Goal: Information Seeking & Learning: Learn about a topic

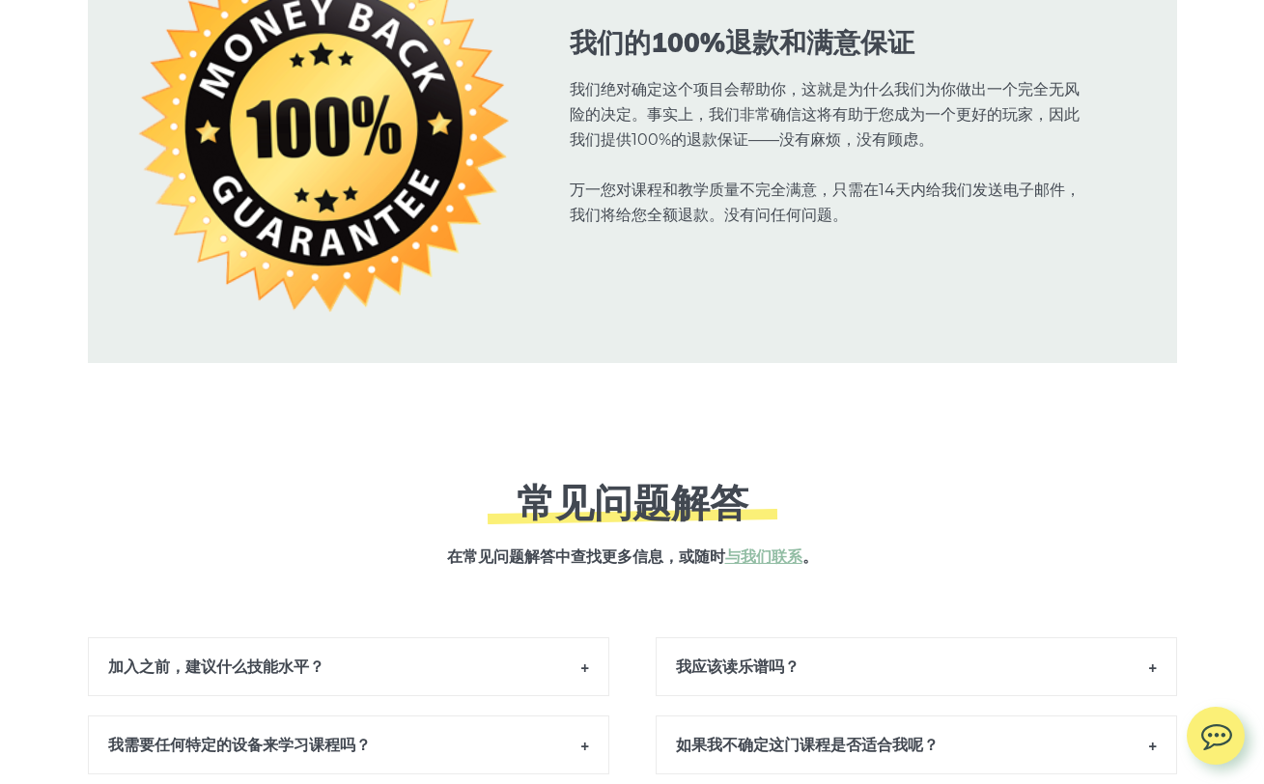
scroll to position [12036, 0]
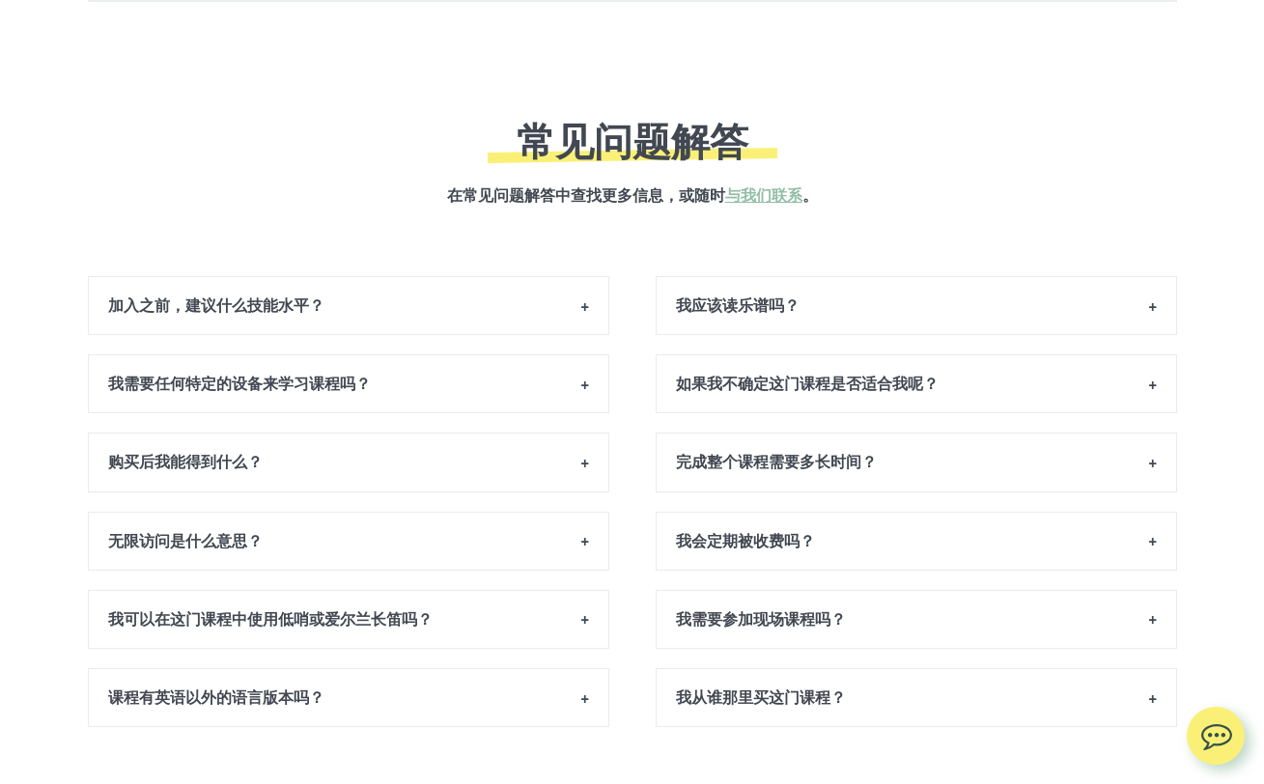
click at [478, 307] on h6 "加入之前，建议什么技能水平？" at bounding box center [348, 305] width 521 height 59
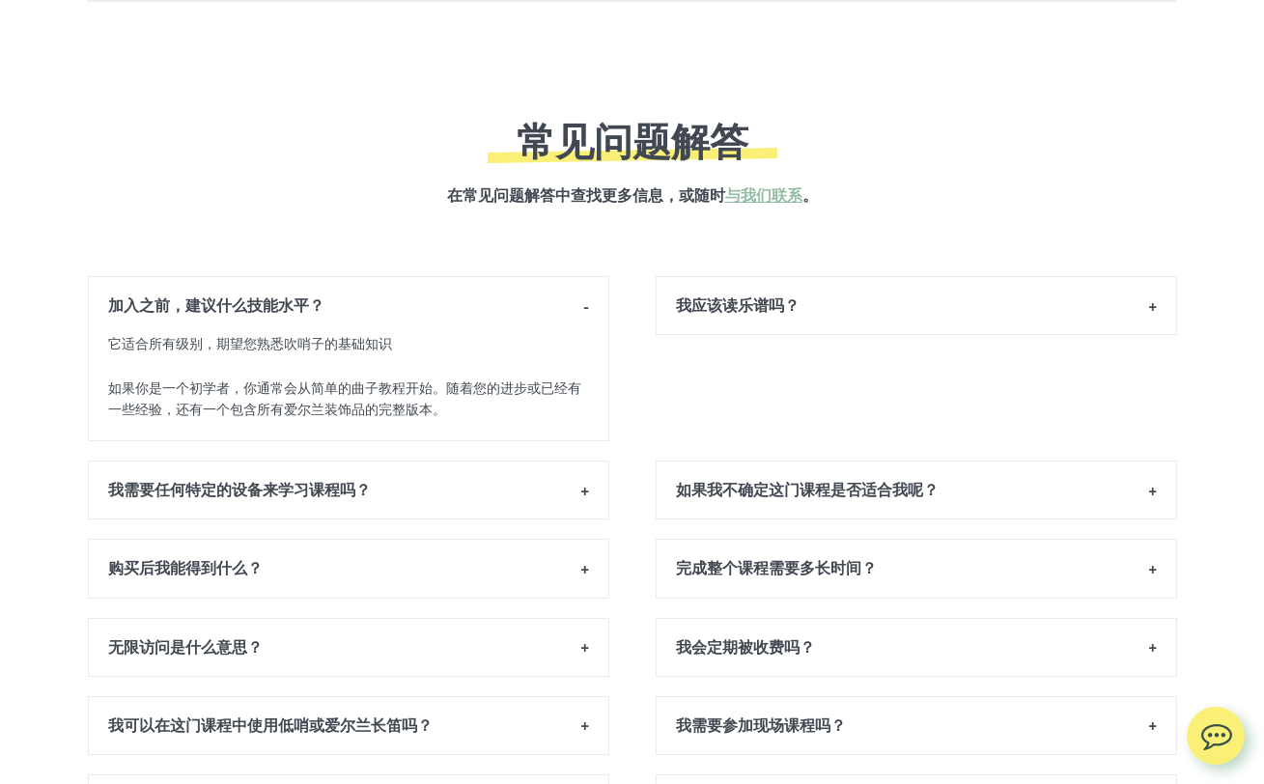
click at [797, 311] on h6 "我应该读乐谱吗？" at bounding box center [916, 305] width 521 height 59
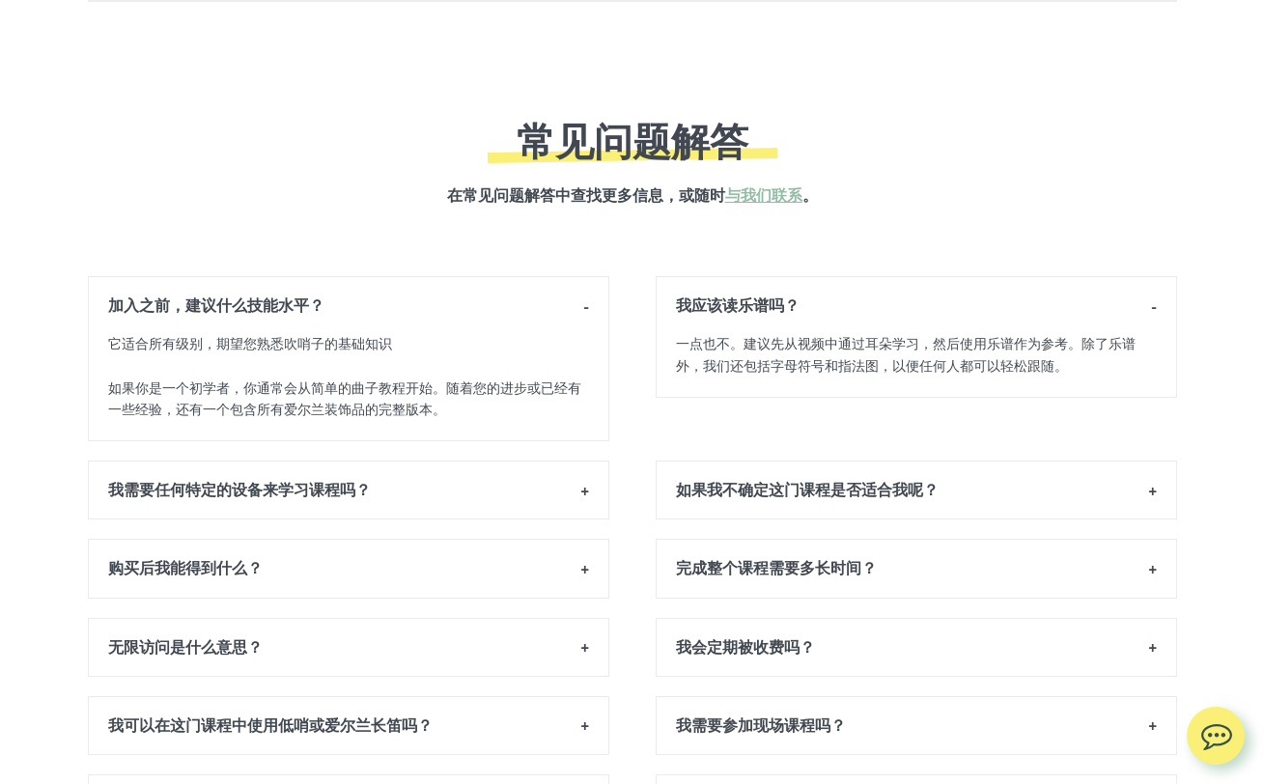
click at [793, 554] on h6 "完成整个课程需要多长时间？" at bounding box center [916, 568] width 521 height 59
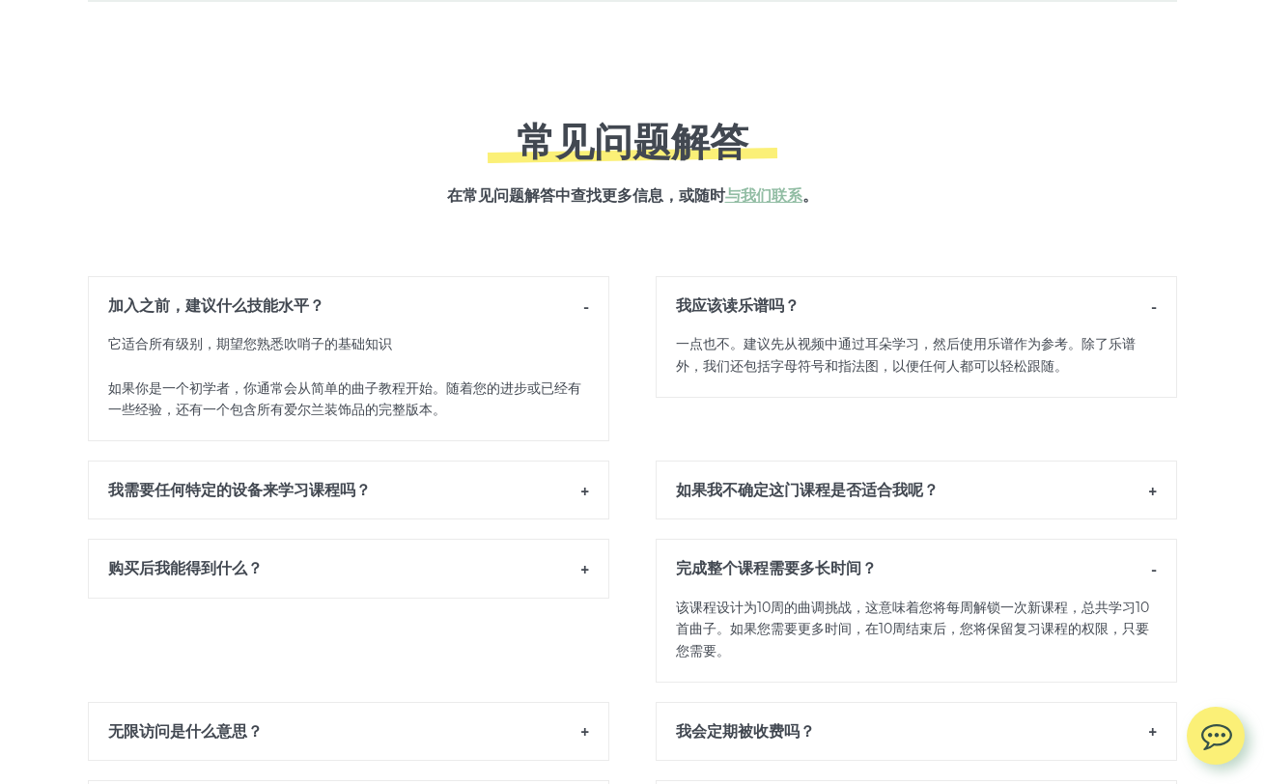
scroll to position [12490, 0]
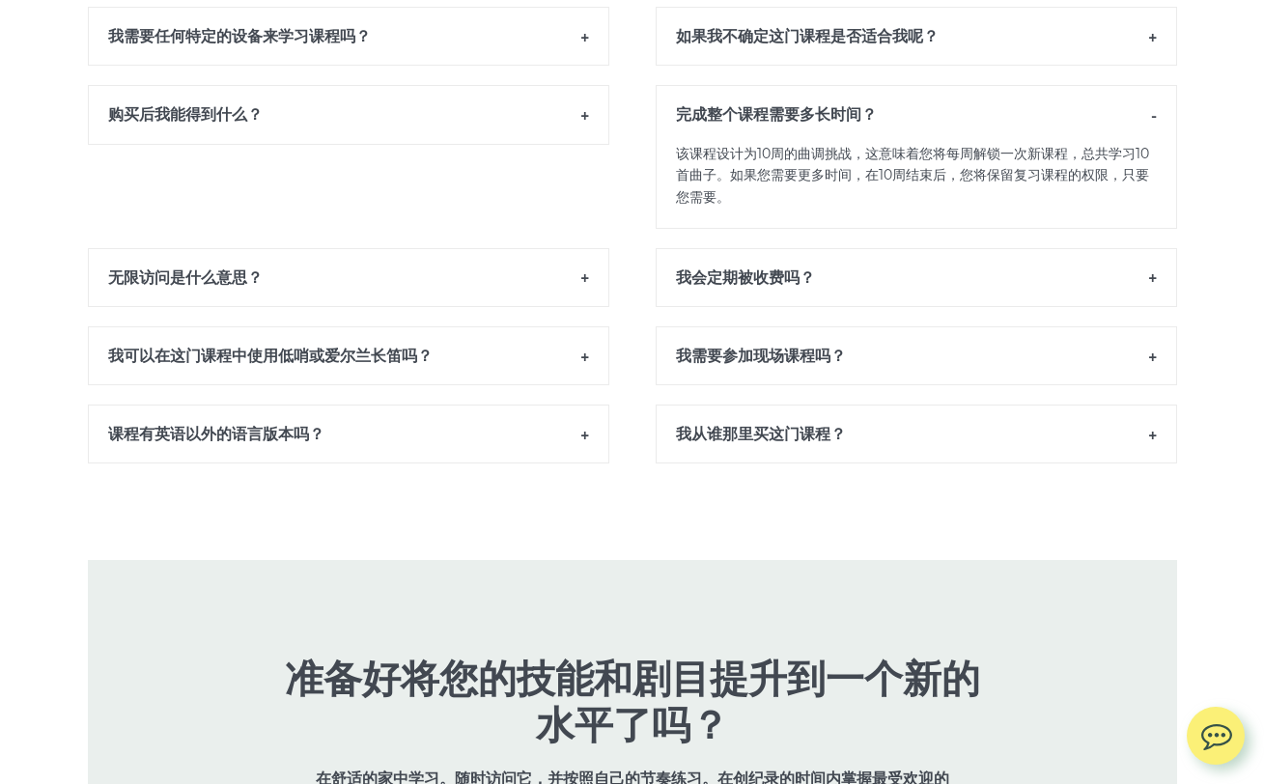
click at [517, 437] on h6 "课程有英语以外的语言版本吗？" at bounding box center [348, 434] width 521 height 59
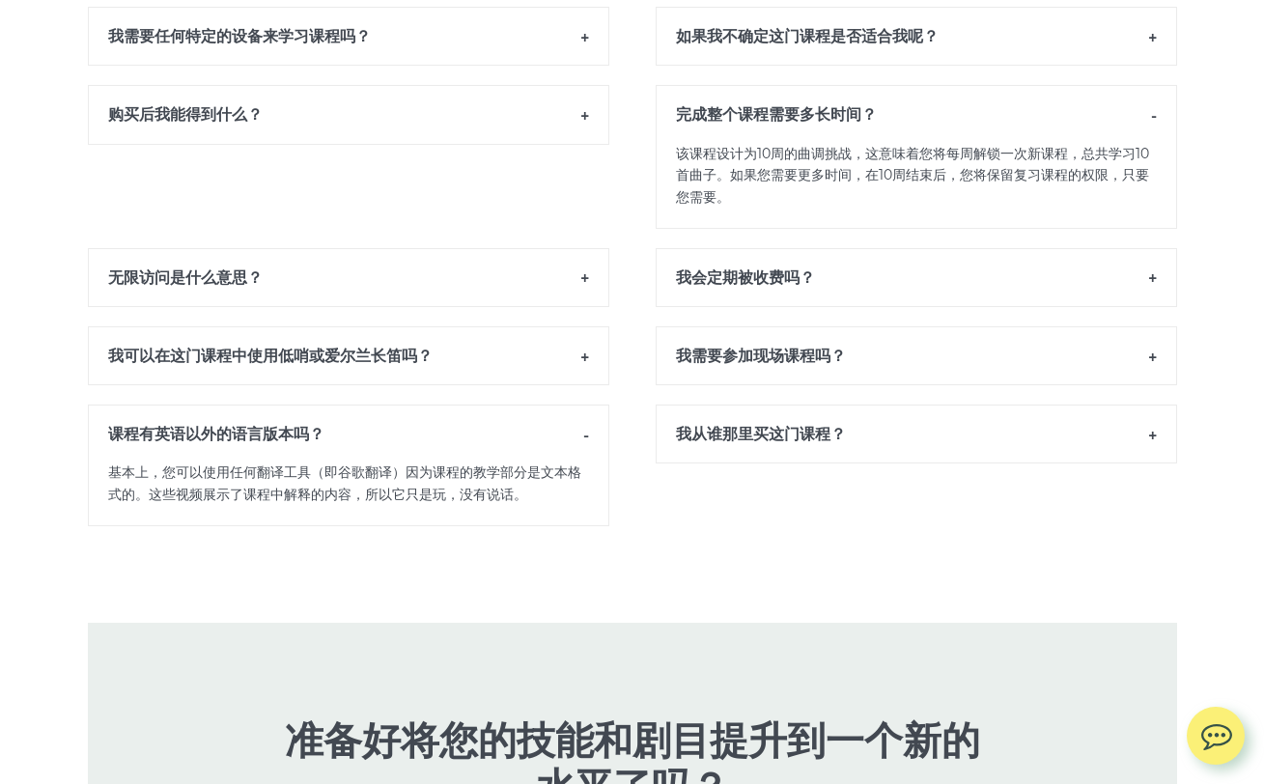
click at [729, 434] on h6 "我从谁那里买这门课程？" at bounding box center [916, 434] width 521 height 59
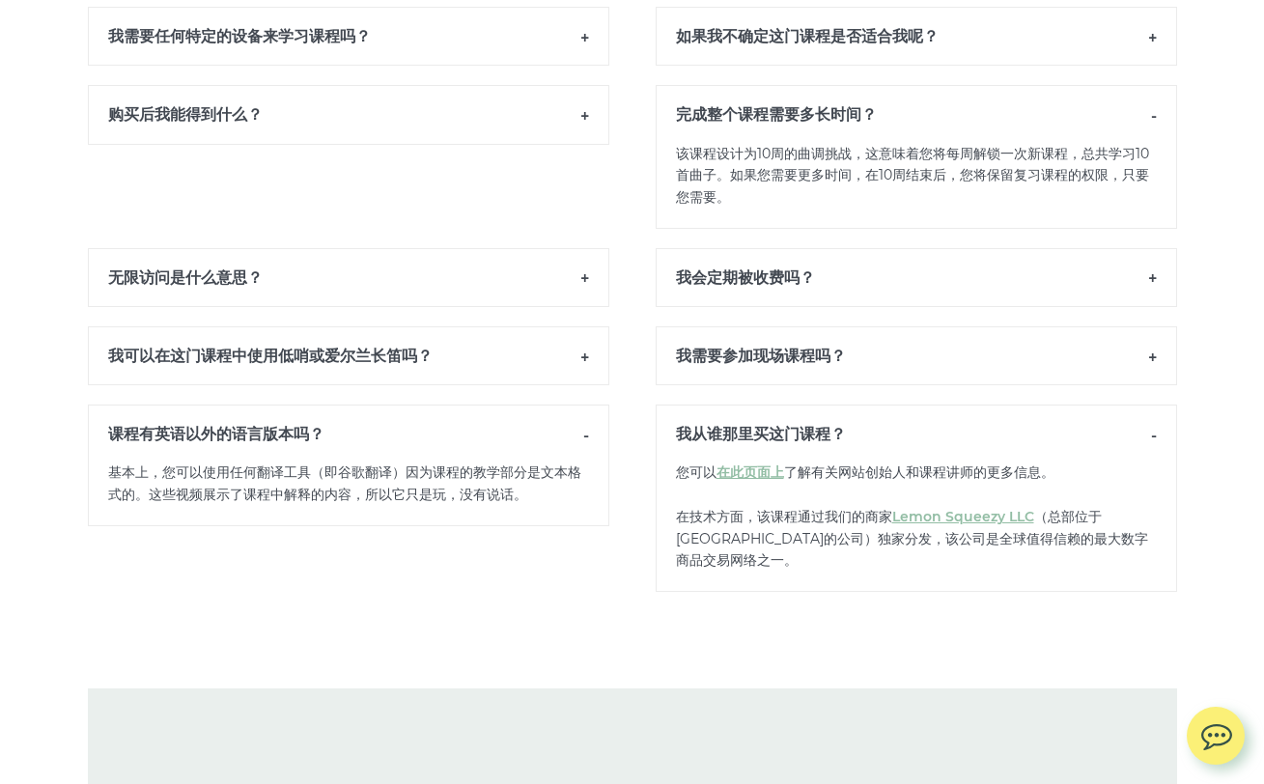
click at [588, 330] on h6 "我可以在这门课程中使用低哨或爱尔兰长笛吗？" at bounding box center [348, 355] width 521 height 59
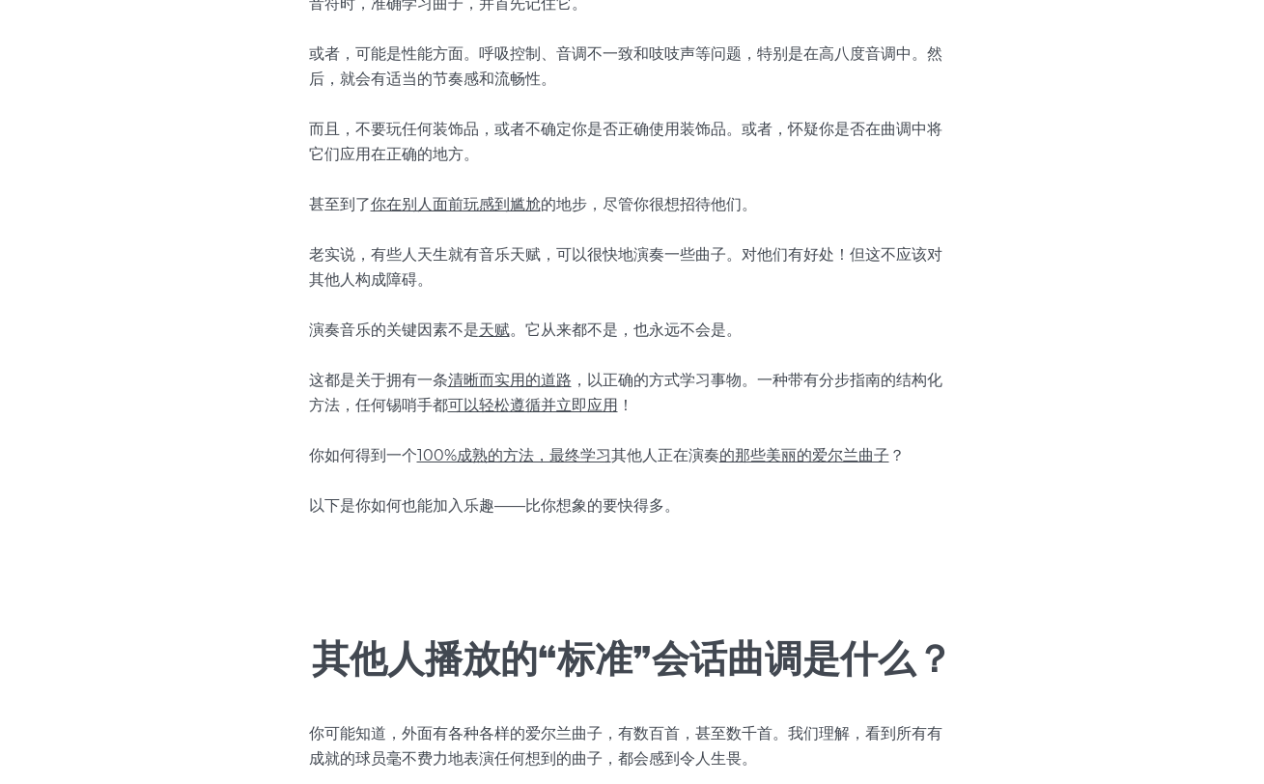
scroll to position [0, 0]
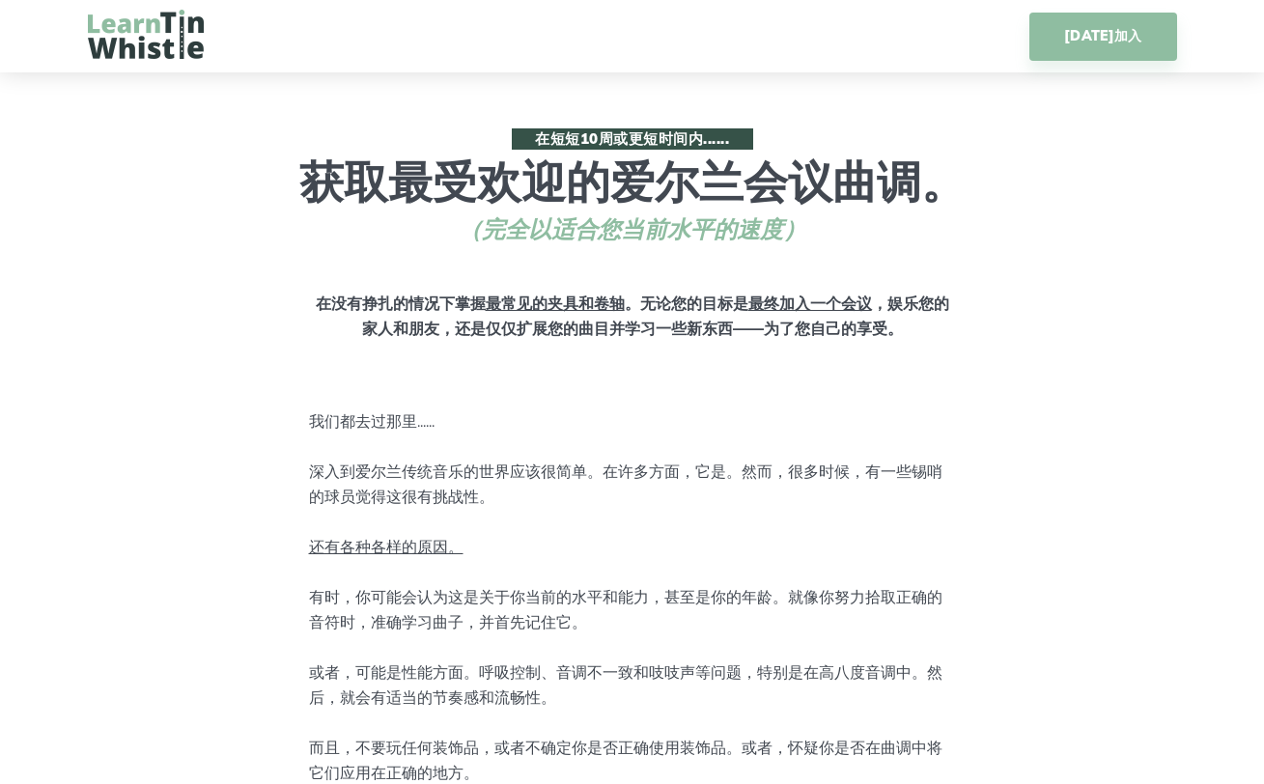
click at [188, 48] on img at bounding box center [146, 34] width 116 height 49
click at [164, 32] on img at bounding box center [146, 34] width 116 height 49
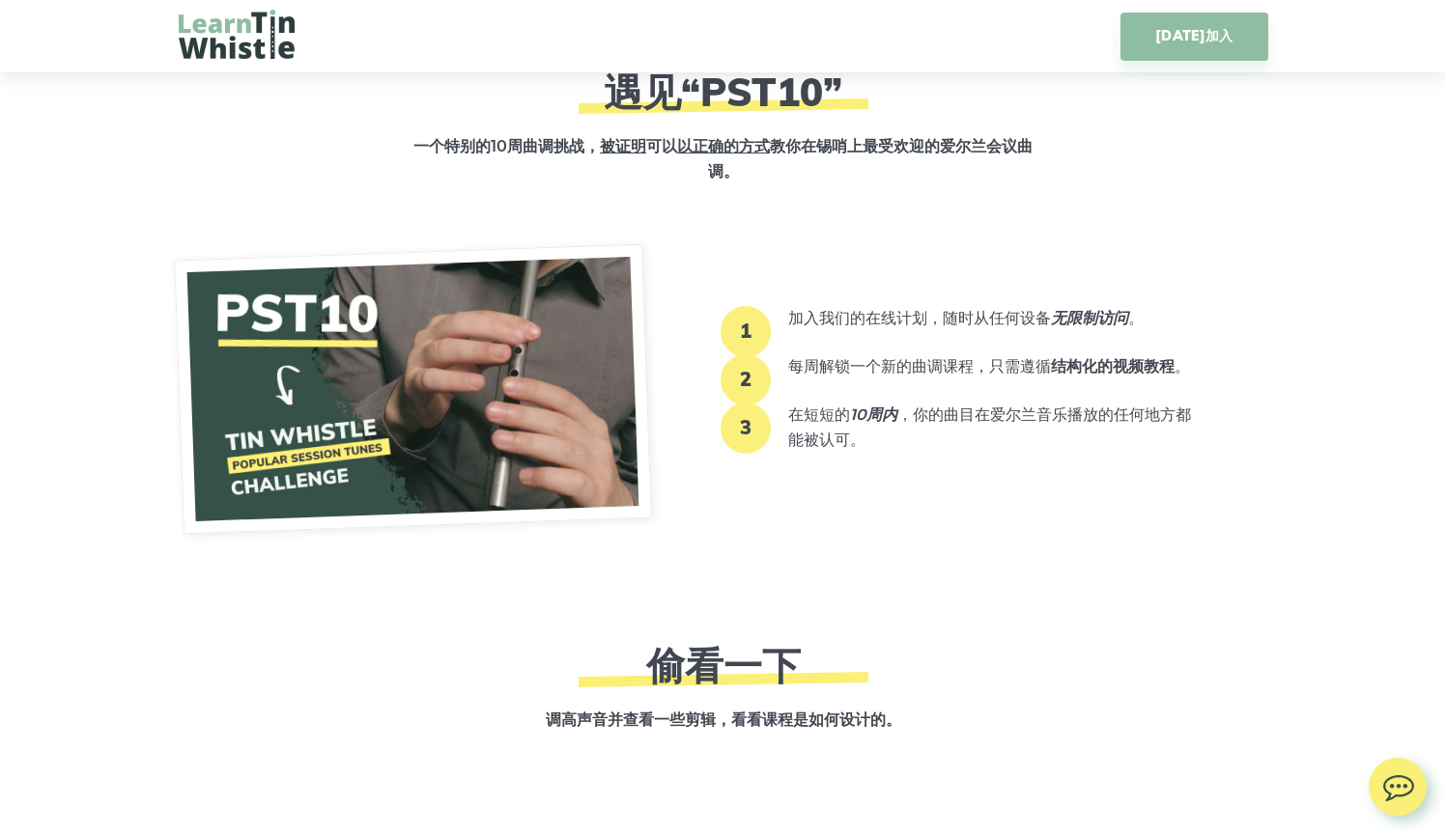
scroll to position [2350, 0]
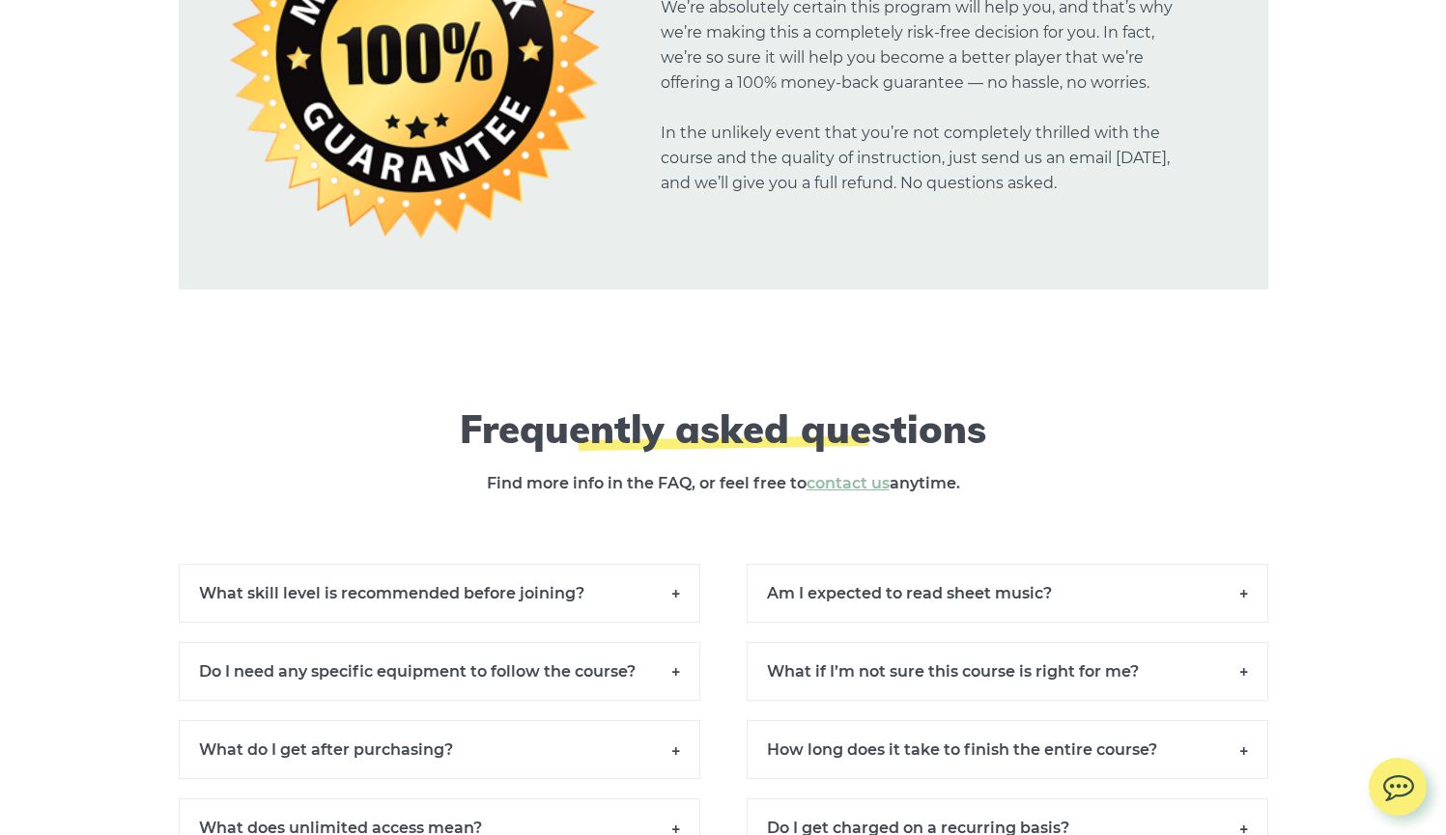
scroll to position [13308, 0]
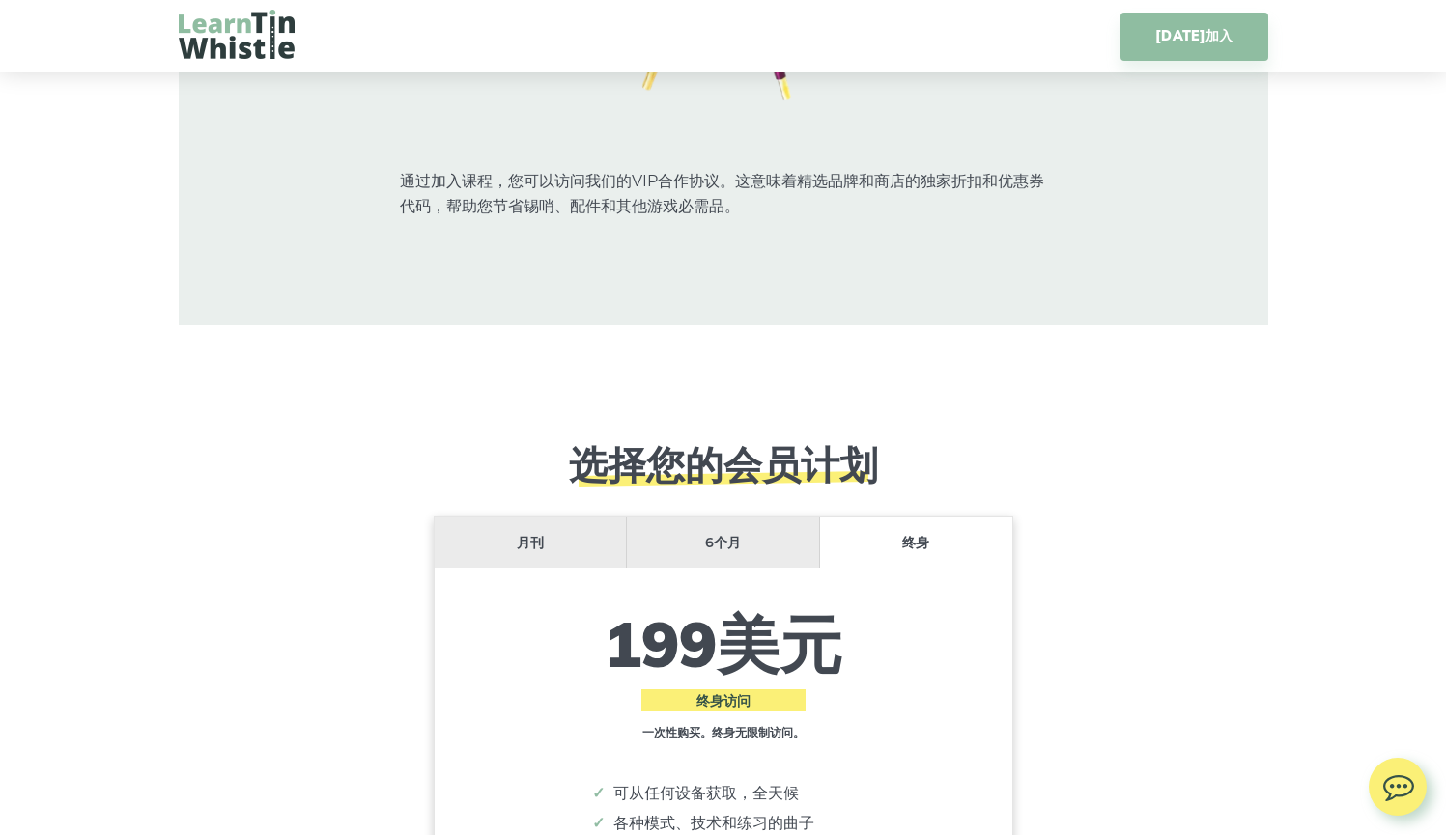
scroll to position [13937, 0]
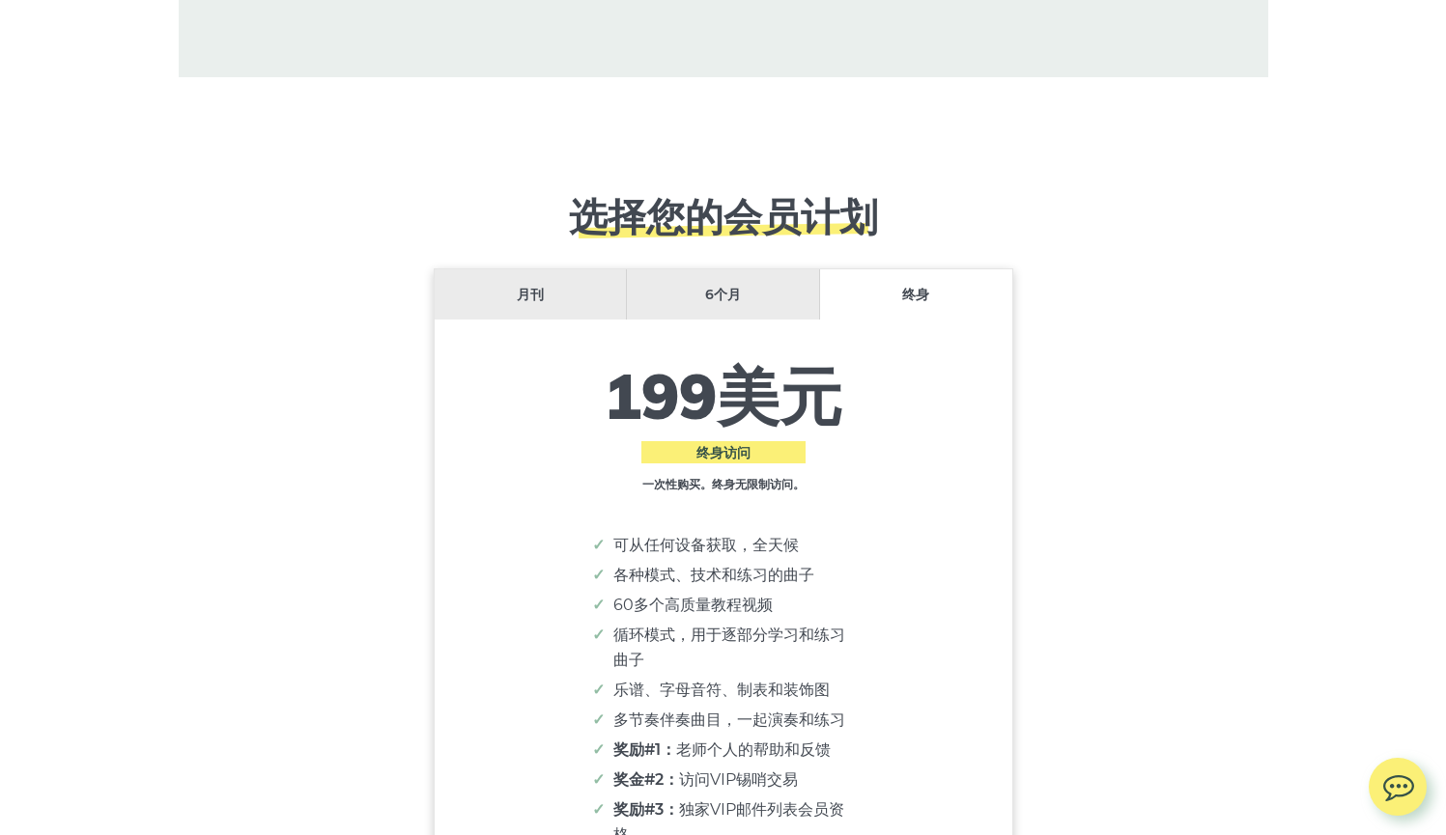
click at [521, 269] on li "月刊" at bounding box center [531, 294] width 193 height 51
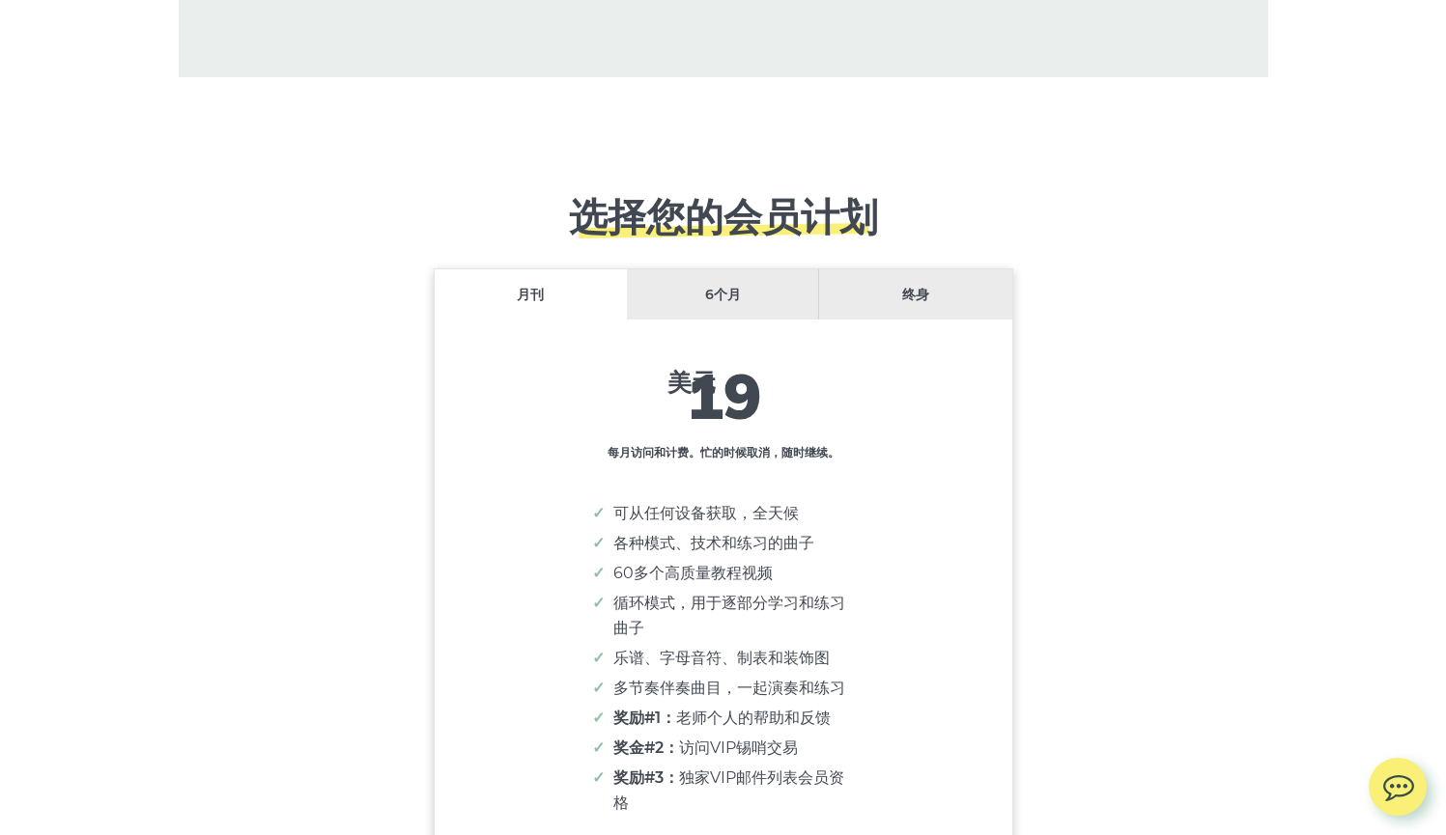
click at [647, 269] on li "6个月" at bounding box center [723, 294] width 193 height 51
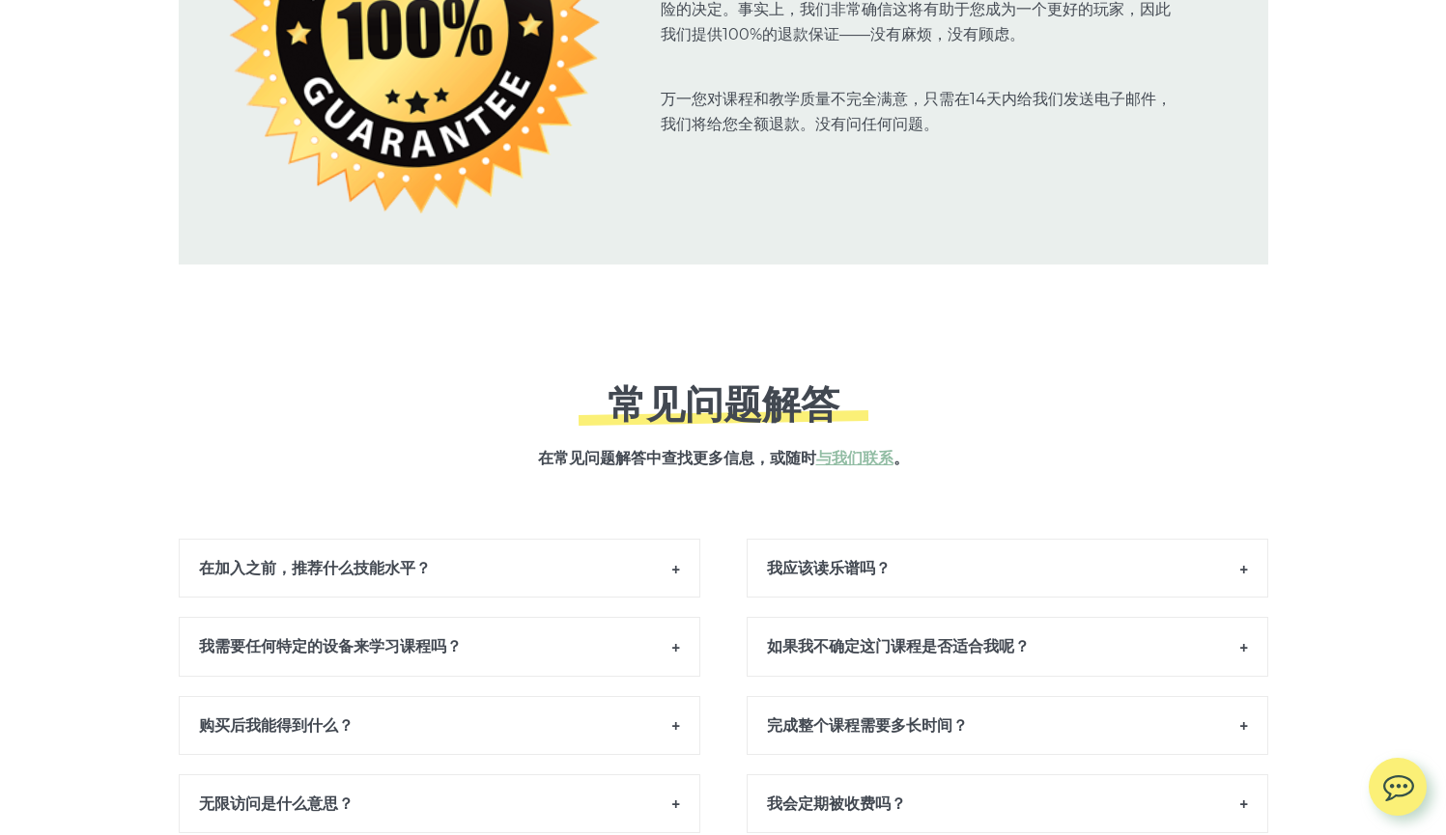
scroll to position [15309, 0]
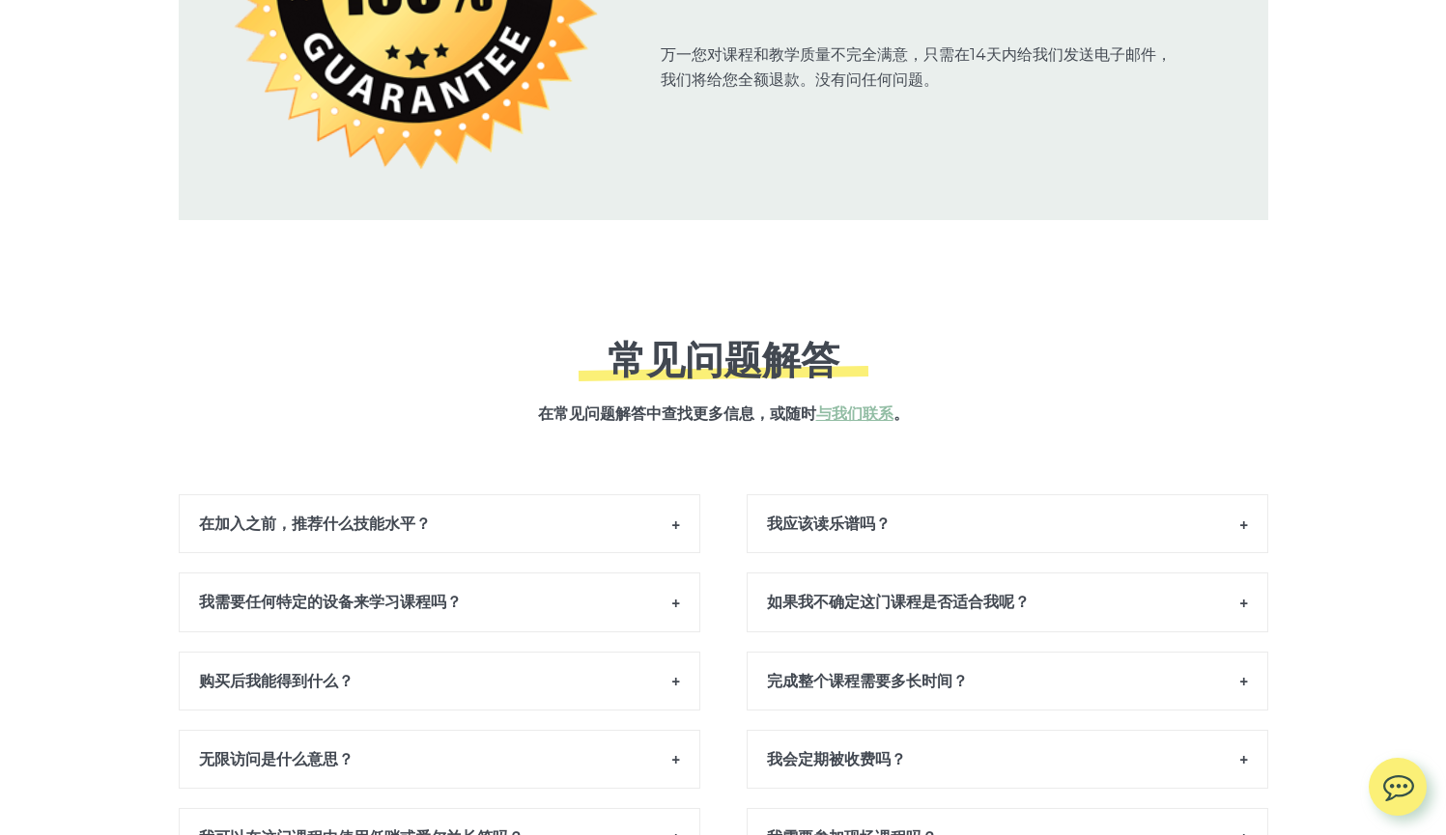
click at [500, 494] on h6 "在加入之前，推荐什么技能水平？" at bounding box center [439, 523] width 521 height 59
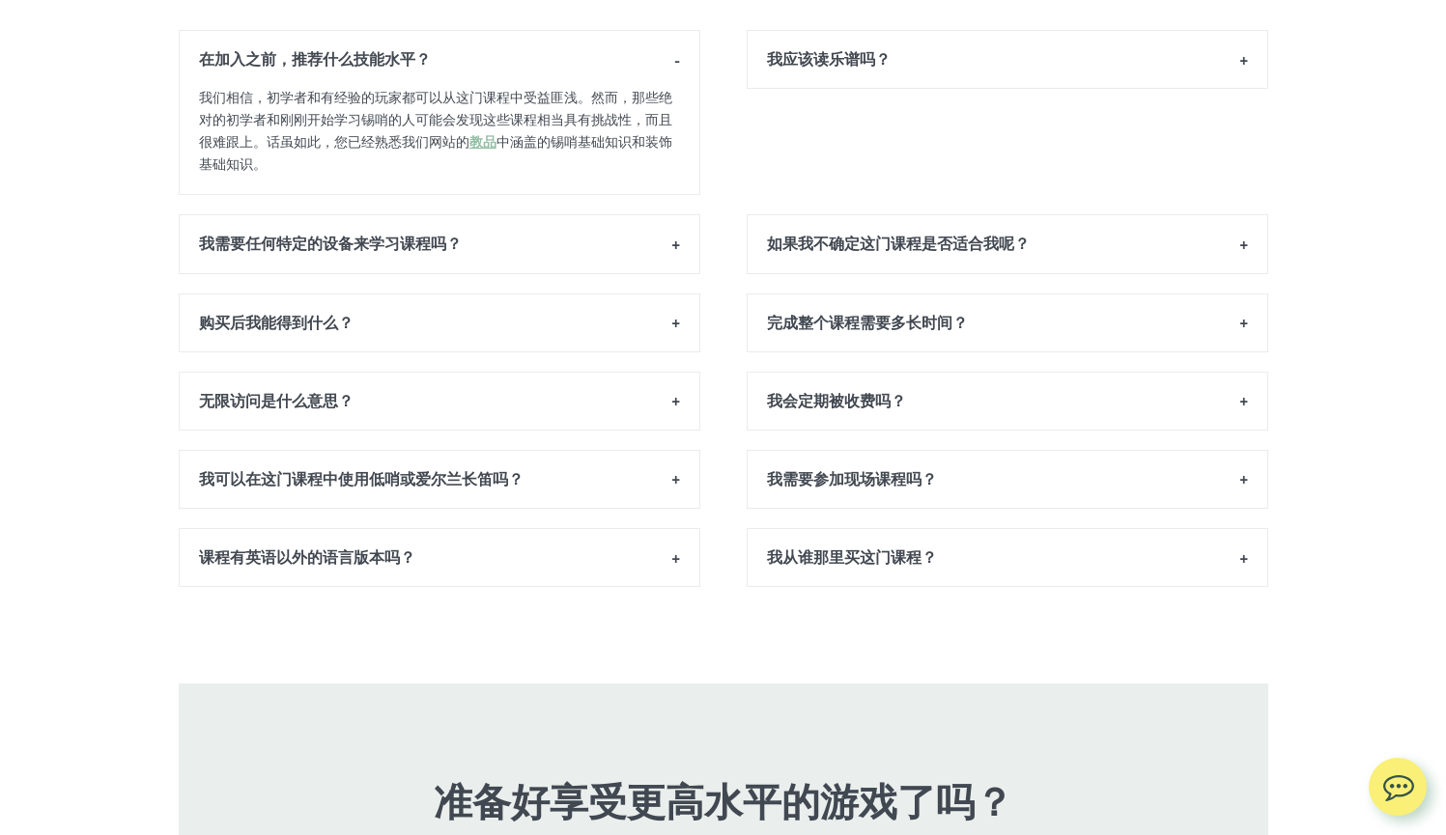
scroll to position [16094, 0]
